Goal: Task Accomplishment & Management: Complete application form

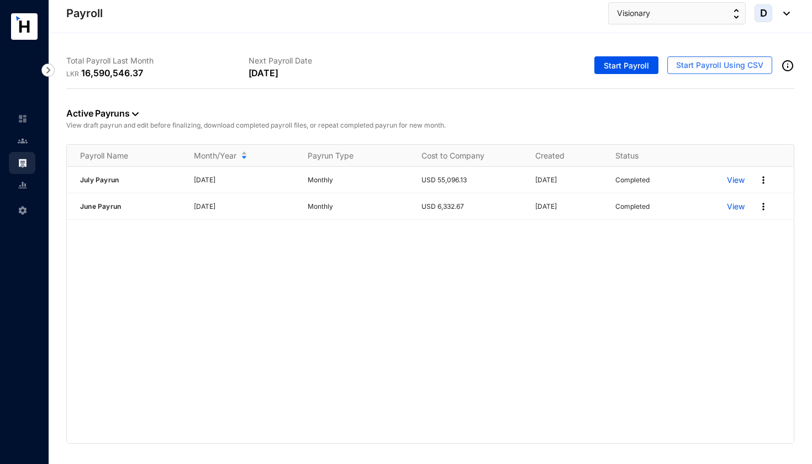
click at [23, 140] on img at bounding box center [23, 141] width 10 height 10
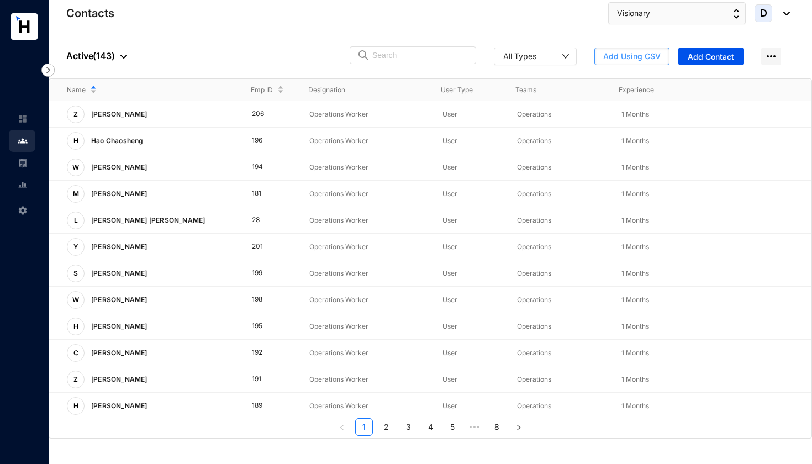
click at [633, 51] on span "Add Using CSV" at bounding box center [631, 56] width 57 height 11
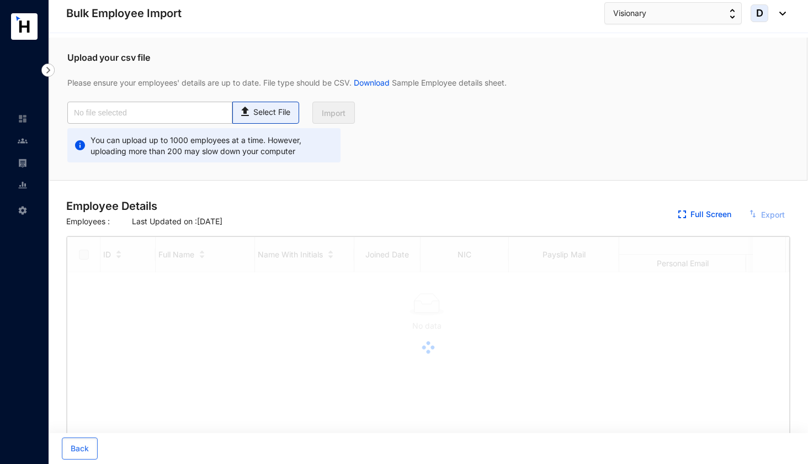
click at [266, 115] on p "Select File" at bounding box center [271, 113] width 37 height 12
click at [0, 0] on input "Select File" at bounding box center [0, 0] width 0 height 0
checkbox input "true"
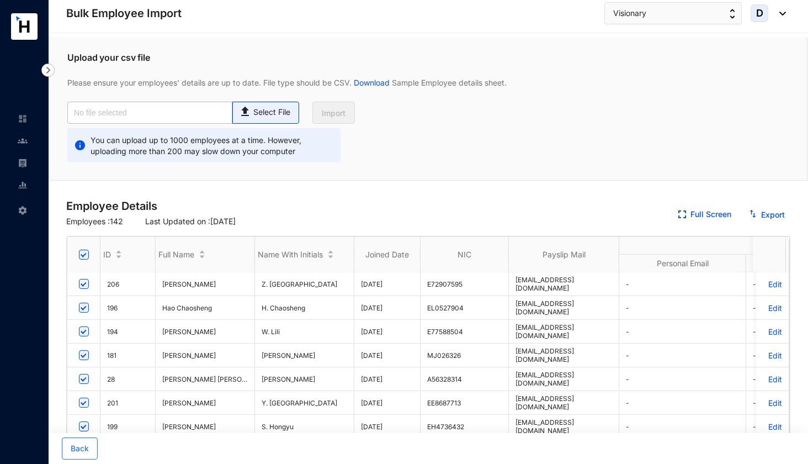
type input "Visionary Emp Data Base_July.csv"
click at [342, 115] on span "Import" at bounding box center [334, 113] width 24 height 11
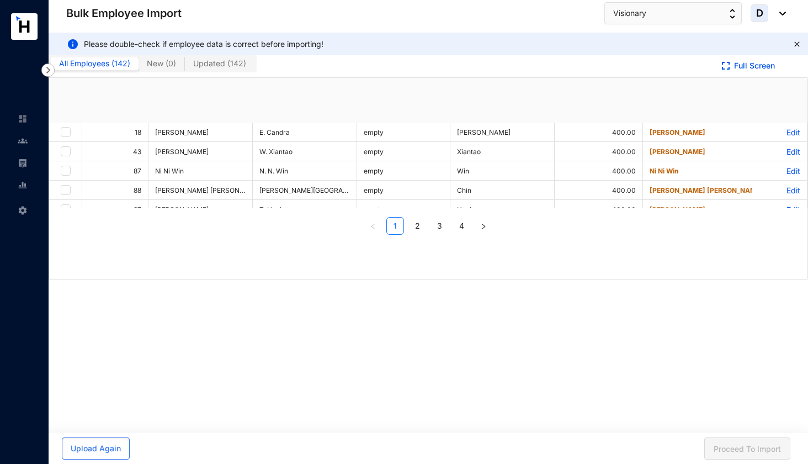
checkbox input "true"
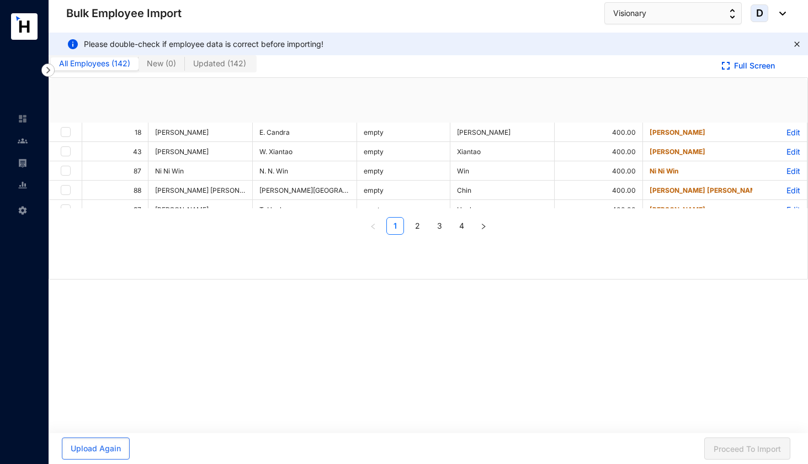
checkbox input "true"
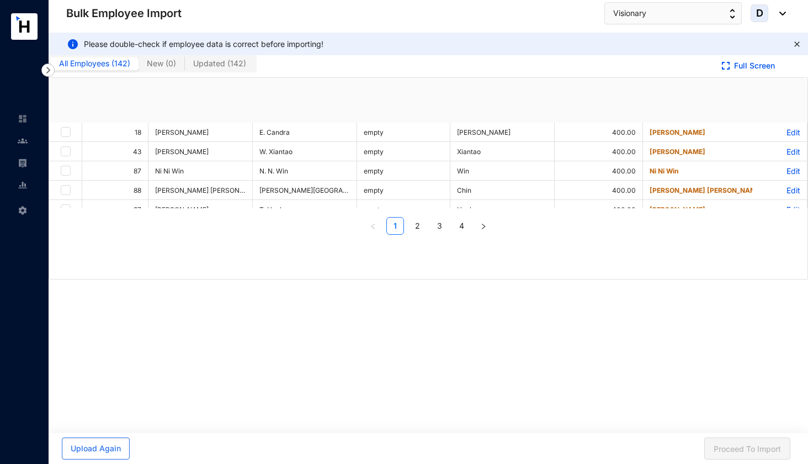
checkbox input "true"
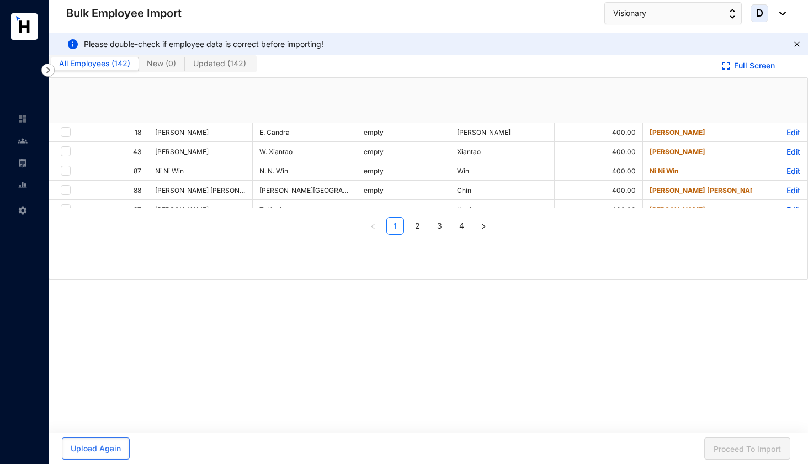
checkbox input "true"
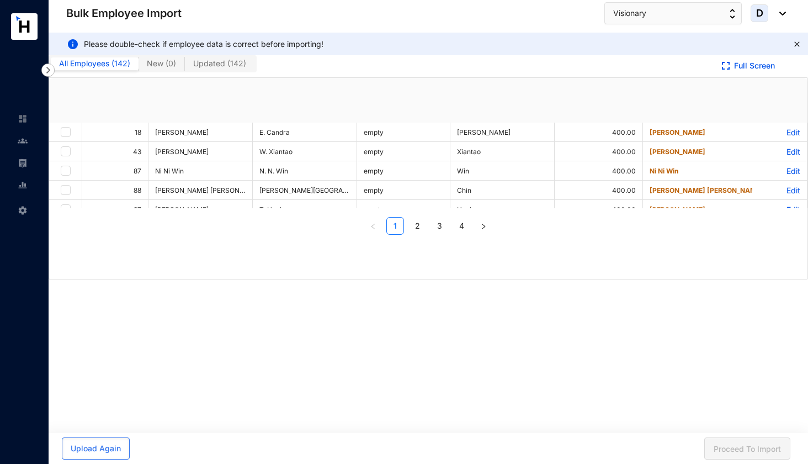
checkbox input "true"
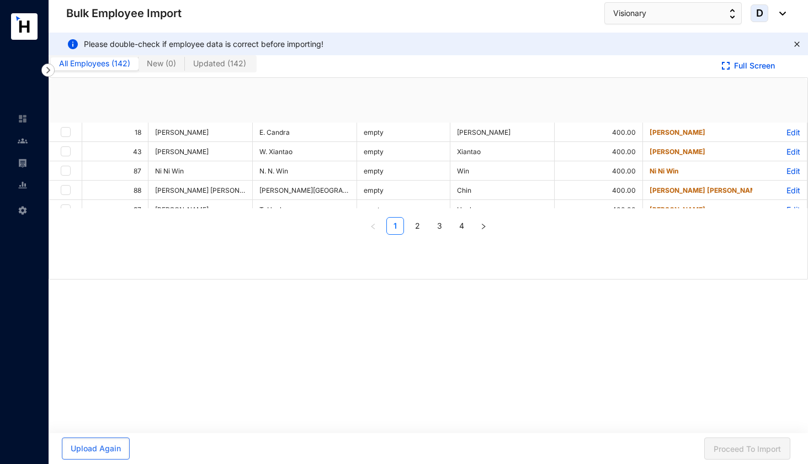
checkbox input "true"
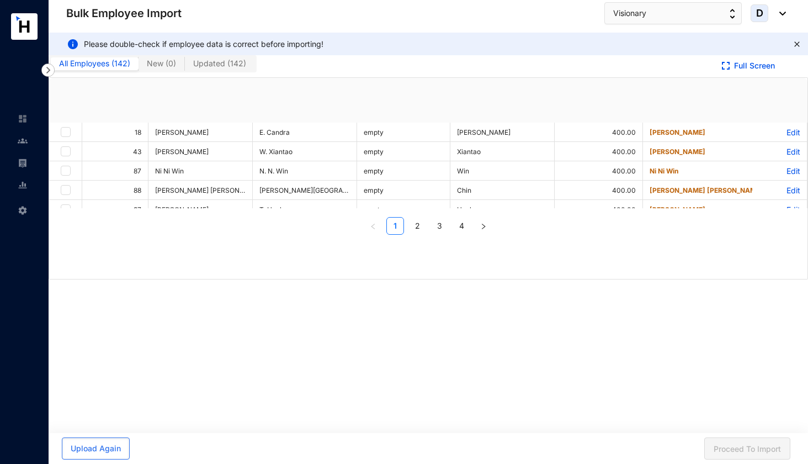
checkbox input "true"
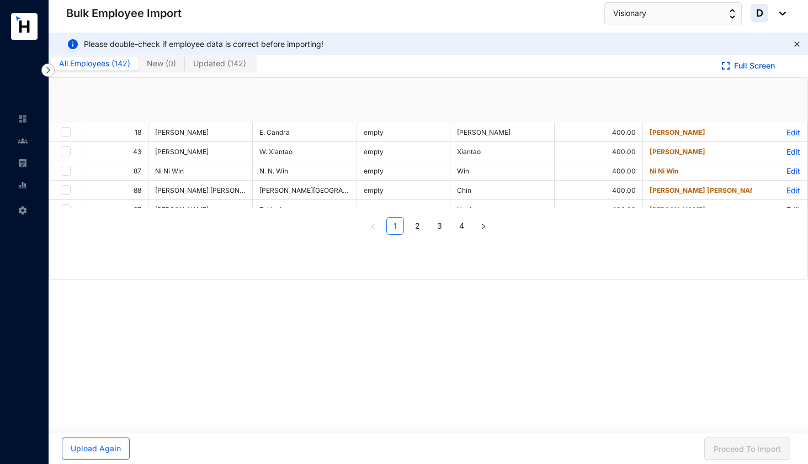
checkbox input "true"
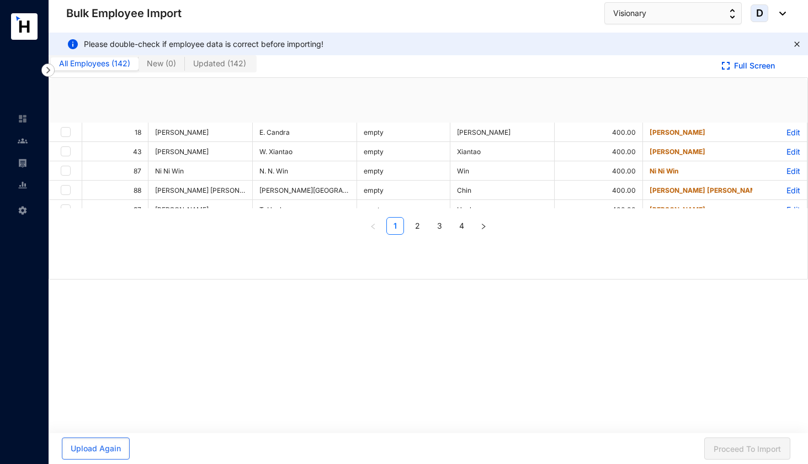
checkbox input "true"
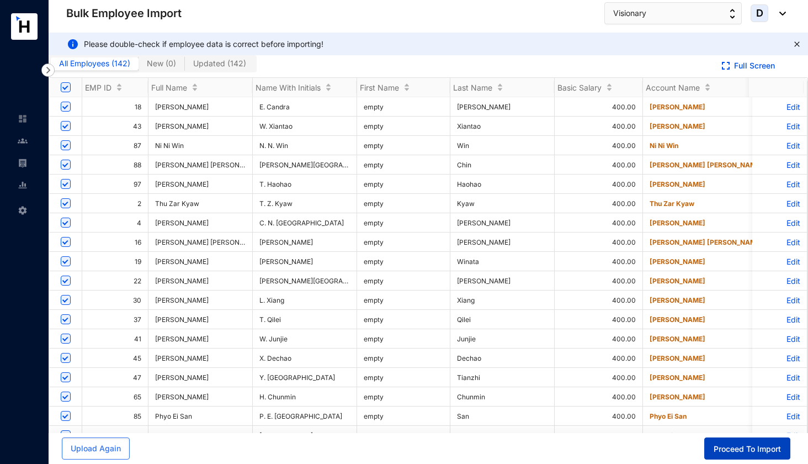
click at [741, 449] on span "Proceed To Import" at bounding box center [747, 448] width 67 height 11
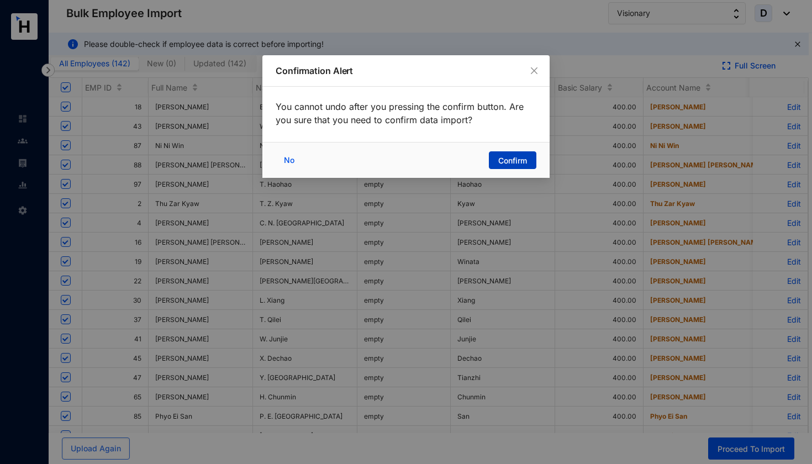
click at [526, 156] on span "Confirm" at bounding box center [512, 160] width 29 height 11
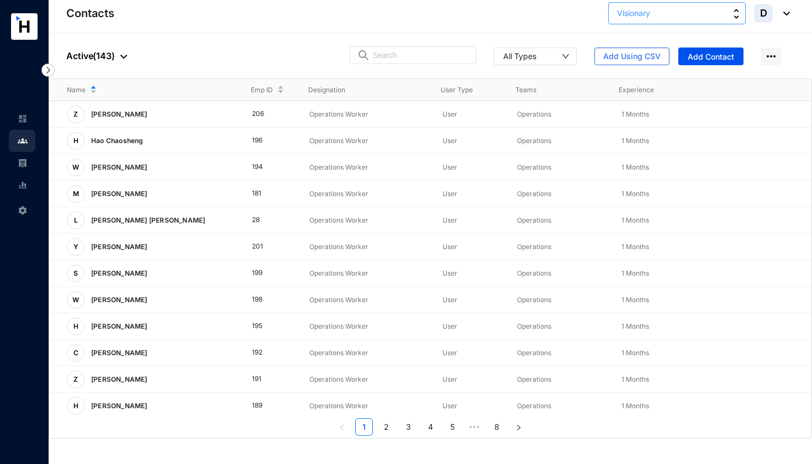
click at [669, 10] on button "Visionary" at bounding box center [676, 13] width 137 height 22
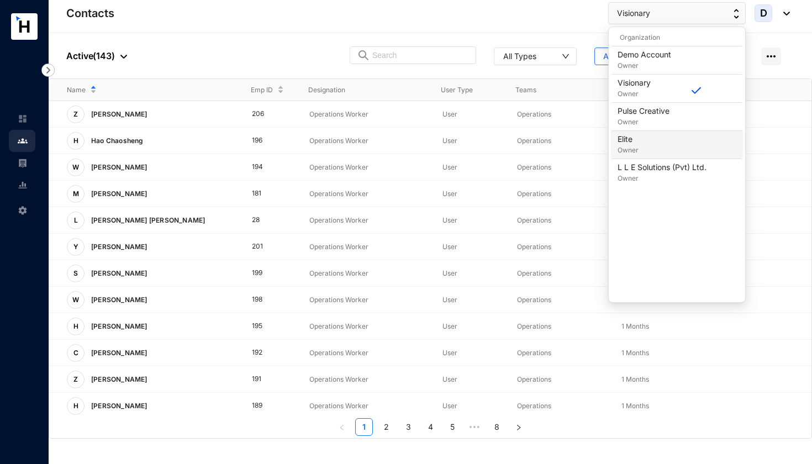
click at [637, 142] on p "Elite" at bounding box center [627, 139] width 21 height 11
